Goal: Go to known website: Go to known website

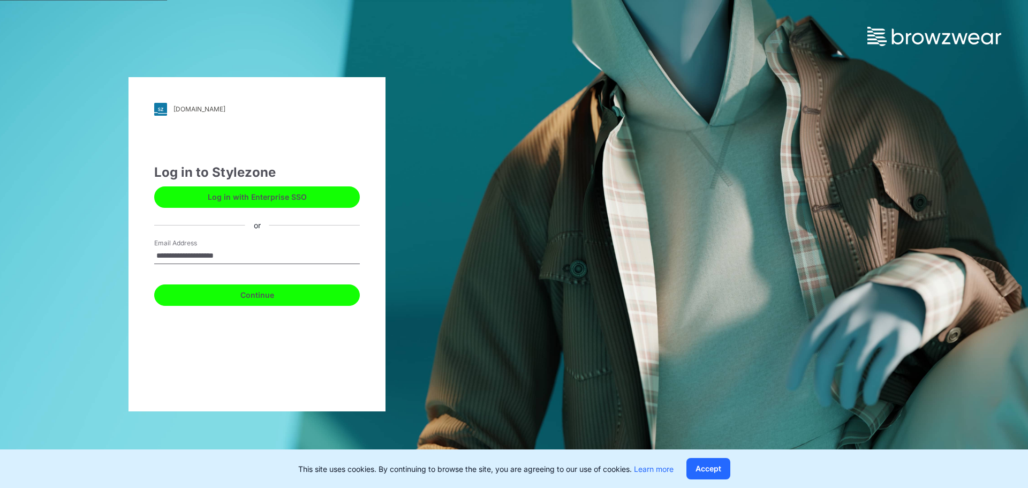
click at [224, 291] on button "Continue" at bounding box center [257, 294] width 206 height 21
